Goal: Information Seeking & Learning: Learn about a topic

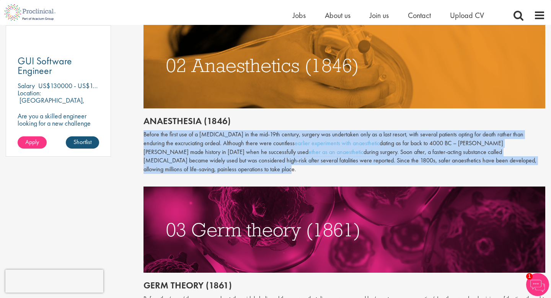
drag, startPoint x: 144, startPoint y: 133, endPoint x: 221, endPoint y: 169, distance: 84.9
click at [221, 169] on p "Before the first use of a [MEDICAL_DATA] in the mid-19th century, surgery was u…" at bounding box center [344, 152] width 402 height 44
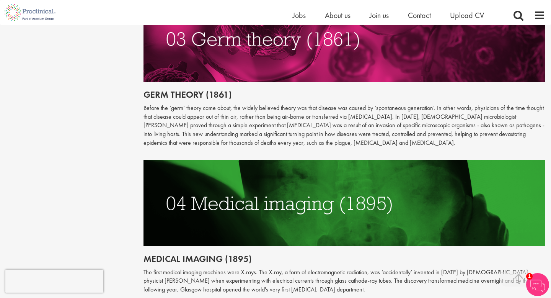
scroll to position [764, 0]
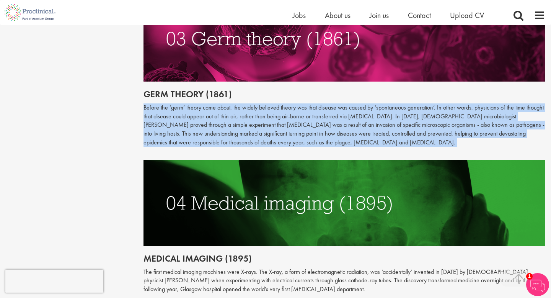
drag, startPoint x: 144, startPoint y: 106, endPoint x: 213, endPoint y: 153, distance: 83.4
click at [205, 142] on p "Before the ‘germ’ theory came about, the widely believed theory was that diseas…" at bounding box center [344, 125] width 402 height 44
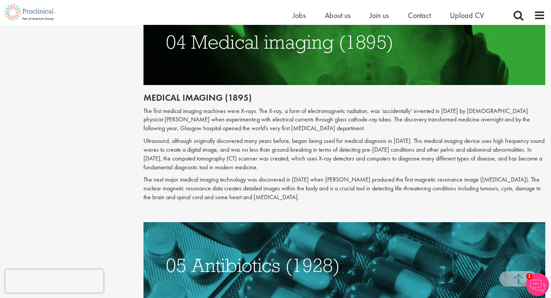
scroll to position [923, 0]
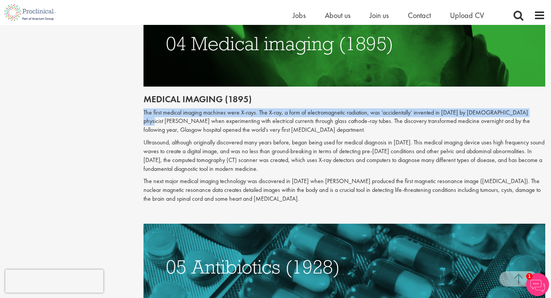
drag, startPoint x: 144, startPoint y: 111, endPoint x: 142, endPoint y: 120, distance: 10.2
click at [142, 120] on div "The top 10 medical advances in history Author: [PERSON_NAME] Posting date: [DAT…" at bounding box center [344, 233] width 413 height 2142
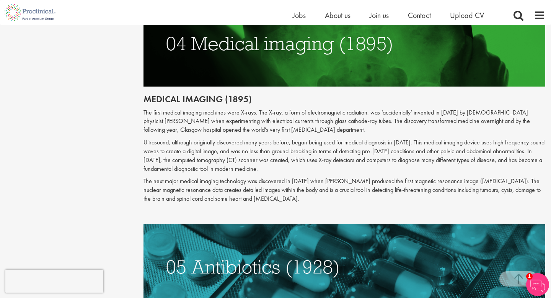
click at [148, 118] on p "The first medical imaging machines were X-rays. The X-ray, a form of electromag…" at bounding box center [344, 121] width 402 height 26
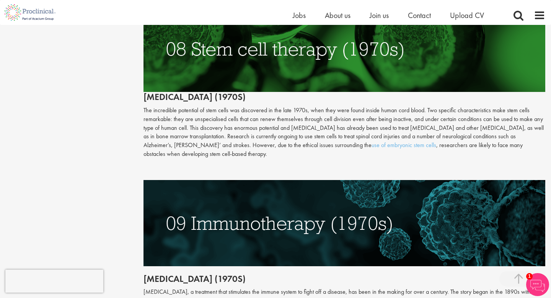
scroll to position [1637, 0]
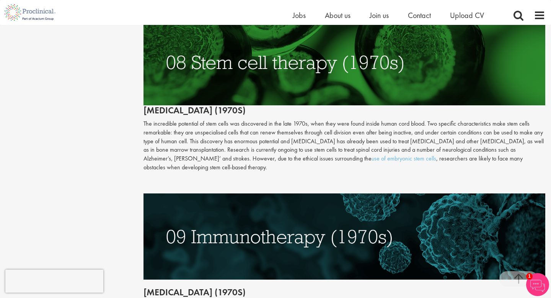
drag, startPoint x: 144, startPoint y: 113, endPoint x: 166, endPoint y: 124, distance: 24.8
click at [166, 124] on p "The incredible potential of stem cells was discovered in the late 1970s, when t…" at bounding box center [344, 145] width 402 height 52
drag, startPoint x: 171, startPoint y: 120, endPoint x: 185, endPoint y: 155, distance: 38.2
click at [185, 155] on p "The incredible potential of stem cells was discovered in the late 1970s, when t…" at bounding box center [344, 145] width 402 height 52
click at [179, 142] on p "The incredible potential of stem cells was discovered in the late 1970s, when t…" at bounding box center [344, 145] width 402 height 52
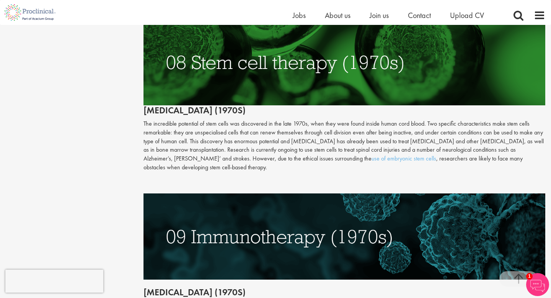
drag, startPoint x: 144, startPoint y: 115, endPoint x: 181, endPoint y: 160, distance: 57.6
click at [181, 160] on p "The incredible potential of stem cells was discovered in the late 1970s, when t…" at bounding box center [344, 145] width 402 height 52
click at [185, 160] on p "The incredible potential of stem cells was discovered in the late 1970s, when t…" at bounding box center [344, 145] width 402 height 52
drag, startPoint x: 185, startPoint y: 161, endPoint x: 133, endPoint y: 114, distance: 70.1
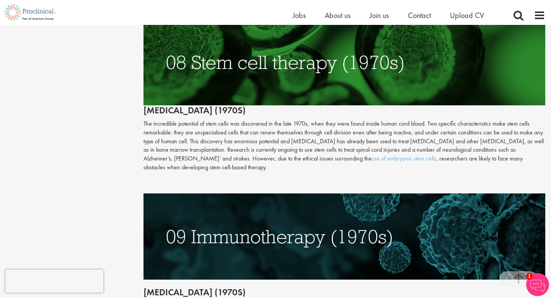
click at [155, 134] on p "The incredible potential of stem cells was discovered in the late 1970s, when t…" at bounding box center [344, 145] width 402 height 52
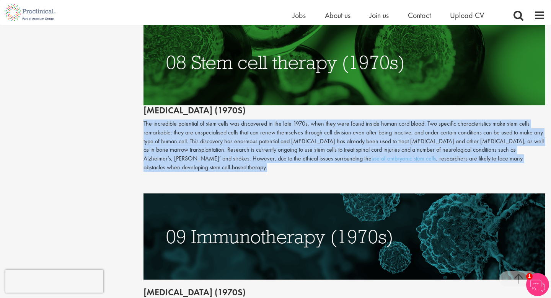
drag, startPoint x: 142, startPoint y: 114, endPoint x: 179, endPoint y: 157, distance: 57.0
click at [158, 136] on p "The incredible potential of stem cells was discovered in the late 1970s, when t…" at bounding box center [344, 145] width 402 height 52
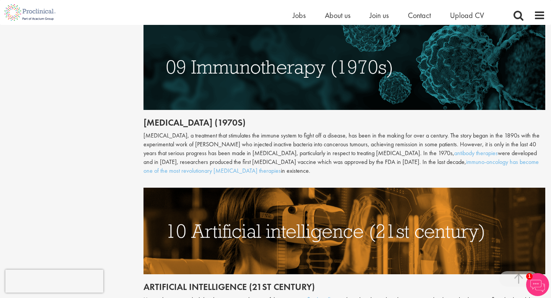
scroll to position [1807, 0]
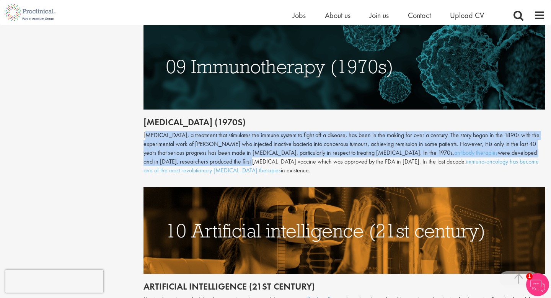
drag, startPoint x: 144, startPoint y: 125, endPoint x: 216, endPoint y: 153, distance: 76.9
click at [216, 153] on div "[MEDICAL_DATA], a treatment that stimulates the immune system to fight off a di…" at bounding box center [344, 153] width 402 height 44
drag, startPoint x: 224, startPoint y: 162, endPoint x: 140, endPoint y: 134, distance: 88.0
click at [150, 133] on div "[MEDICAL_DATA], a treatment that stimulates the immune system to fight off a di…" at bounding box center [344, 153] width 402 height 44
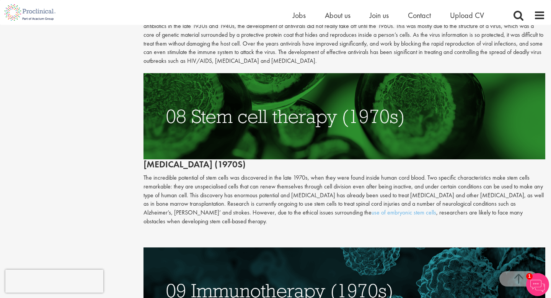
scroll to position [1584, 0]
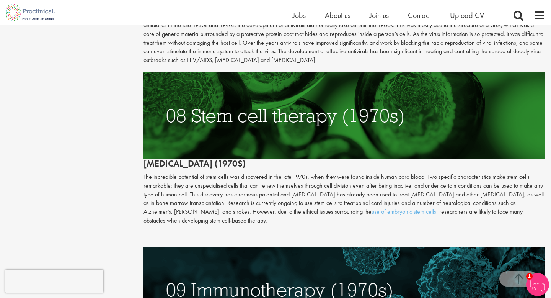
drag, startPoint x: 145, startPoint y: 169, endPoint x: 204, endPoint y: 211, distance: 72.7
click at [204, 211] on p "The incredible potential of stem cells was discovered in the late 1970s, when t…" at bounding box center [344, 198] width 402 height 52
click at [203, 213] on p "The incredible potential of stem cells was discovered in the late 1970s, when t…" at bounding box center [344, 198] width 402 height 52
drag, startPoint x: 202, startPoint y: 215, endPoint x: 139, endPoint y: 166, distance: 80.1
